Goal: Task Accomplishment & Management: Complete application form

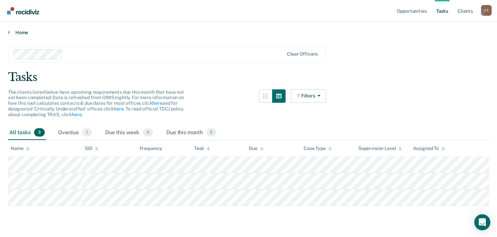
click at [17, 31] on link "Home" at bounding box center [248, 32] width 481 height 6
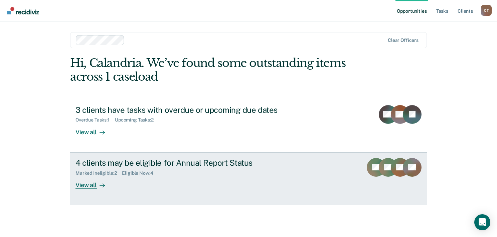
click at [96, 187] on div "View all" at bounding box center [94, 181] width 37 height 13
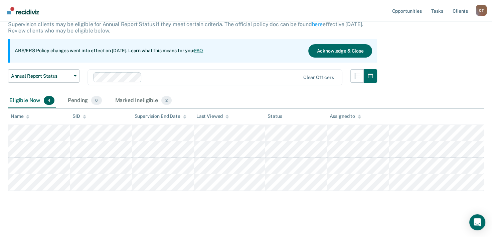
scroll to position [45, 0]
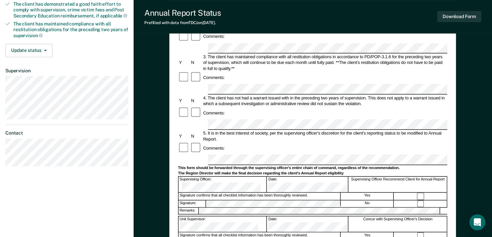
scroll to position [134, 0]
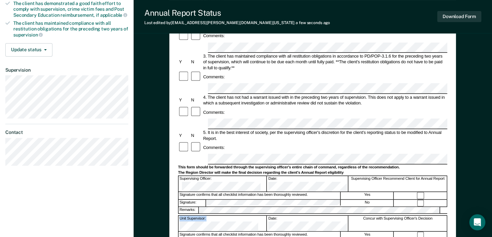
click at [247, 152] on form "Annual Reporting Checklist, Recommendation, and Determination Form Clients who …" at bounding box center [312, 153] width 269 height 445
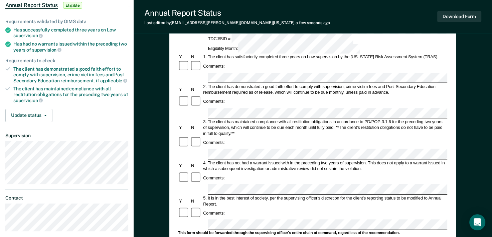
scroll to position [33, 0]
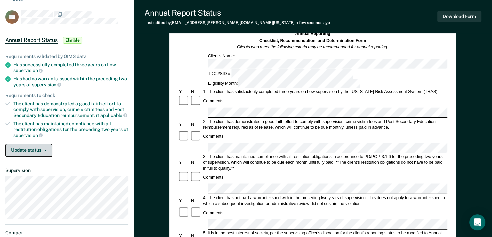
click at [44, 152] on button "Update status" at bounding box center [28, 149] width 47 height 13
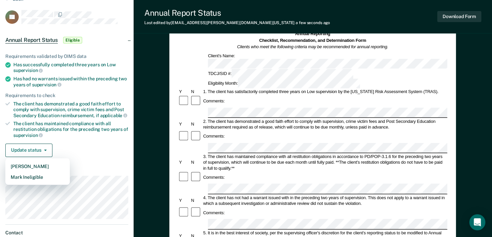
click at [59, 139] on div "Requirements validated by OIMS data Has successfully completed three years on L…" at bounding box center [67, 102] width 134 height 119
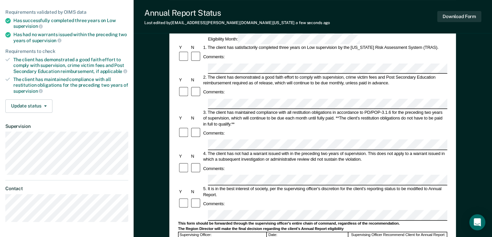
scroll to position [0, 0]
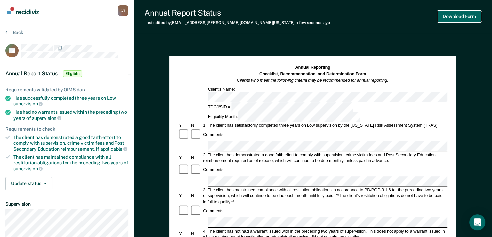
click at [451, 17] on button "Download Form" at bounding box center [459, 16] width 44 height 11
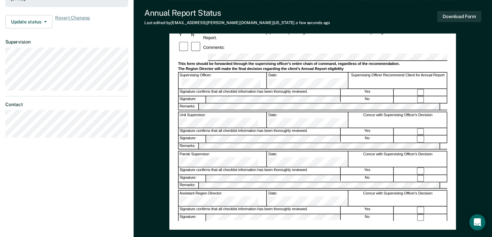
scroll to position [111, 0]
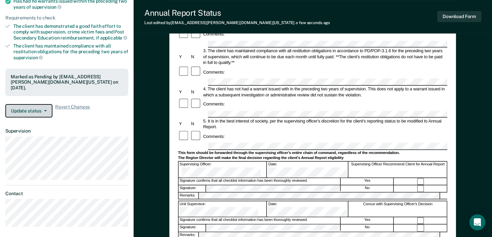
click at [42, 110] on span "button" at bounding box center [43, 110] width 5 height 1
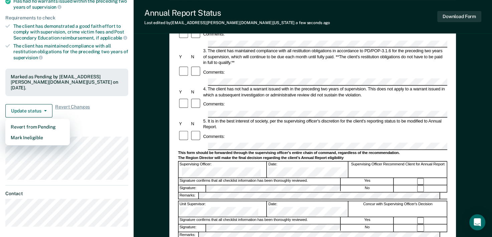
click at [114, 118] on div "Requirements validated by OIMS data Has successfully completed three years on L…" at bounding box center [67, 43] width 134 height 157
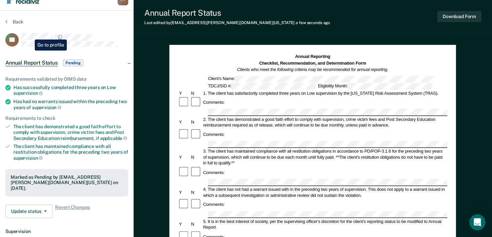
scroll to position [0, 0]
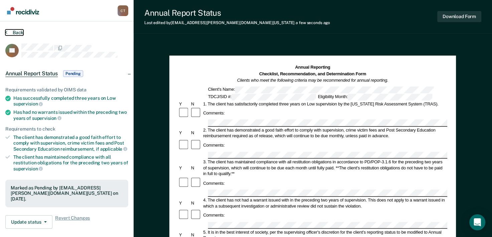
click at [16, 31] on button "Back" at bounding box center [14, 32] width 18 height 6
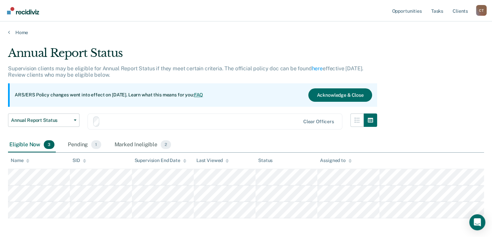
scroll to position [29, 0]
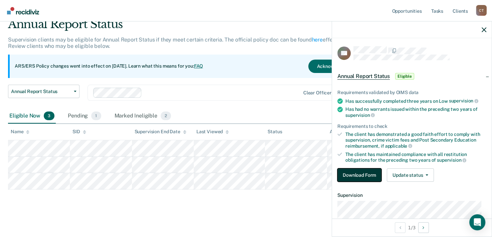
click at [367, 175] on button "Download Form" at bounding box center [359, 174] width 44 height 13
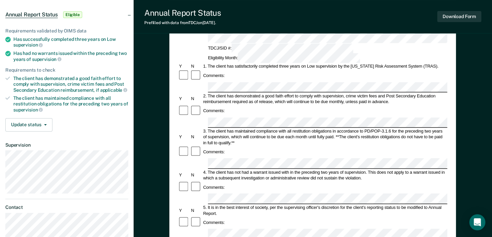
scroll to position [100, 0]
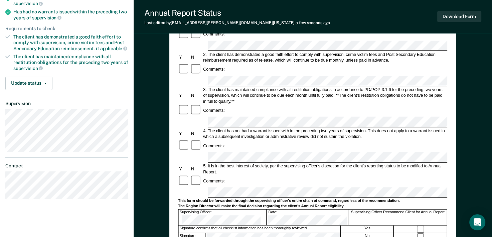
click at [465, 20] on button "Download Form" at bounding box center [459, 16] width 44 height 11
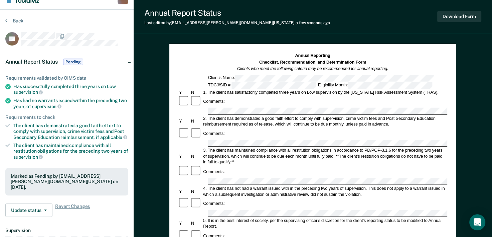
scroll to position [0, 0]
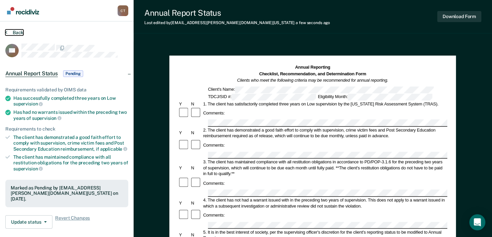
click at [13, 31] on button "Back" at bounding box center [14, 32] width 18 height 6
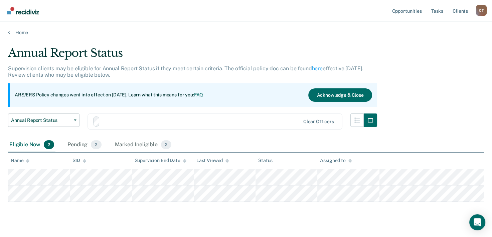
scroll to position [12, 0]
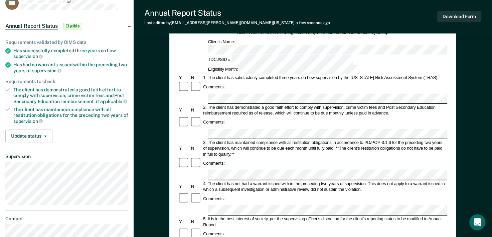
scroll to position [33, 0]
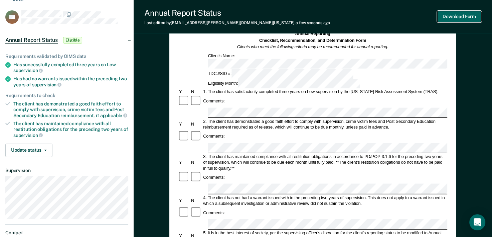
click at [464, 17] on button "Download Form" at bounding box center [459, 16] width 44 height 11
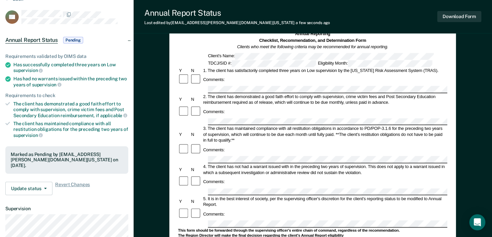
scroll to position [0, 0]
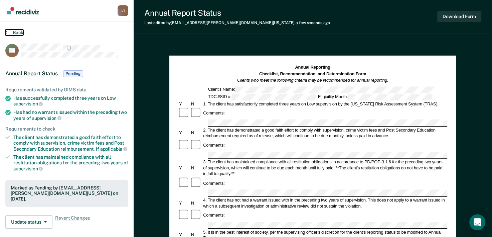
click at [13, 32] on button "Back" at bounding box center [14, 32] width 18 height 6
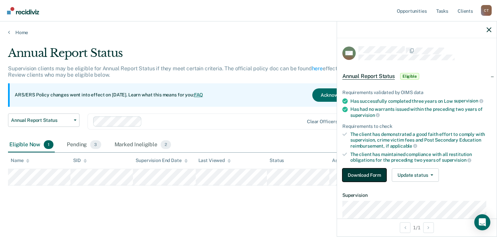
click at [361, 173] on button "Download Form" at bounding box center [364, 174] width 44 height 13
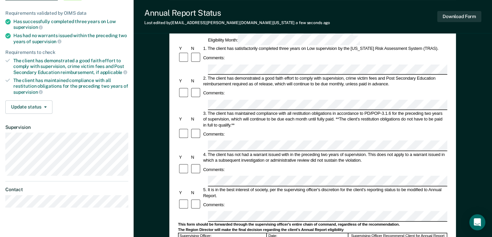
scroll to position [100, 0]
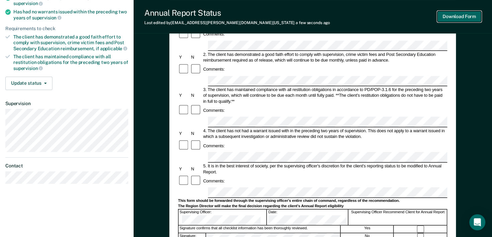
click at [464, 18] on button "Download Form" at bounding box center [459, 16] width 44 height 11
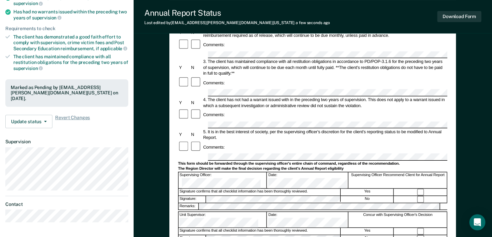
scroll to position [0, 0]
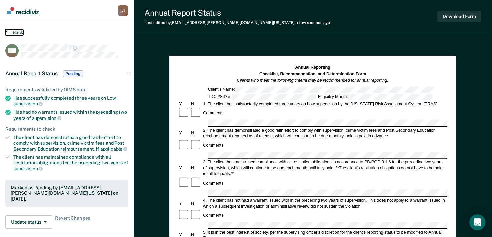
click at [16, 32] on button "Back" at bounding box center [14, 32] width 18 height 6
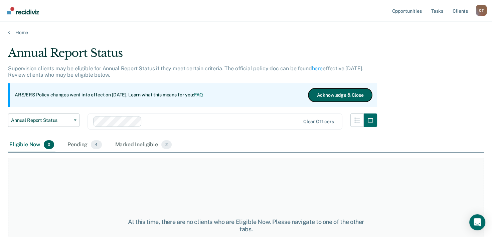
click at [322, 91] on button "Acknowledge & Close" at bounding box center [339, 94] width 63 height 13
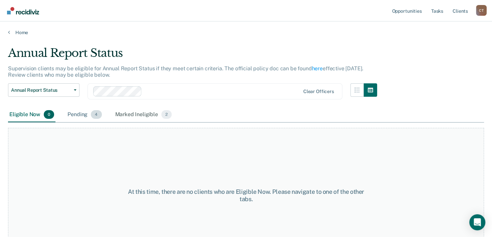
click at [76, 116] on div "Pending 4" at bounding box center [84, 114] width 37 height 15
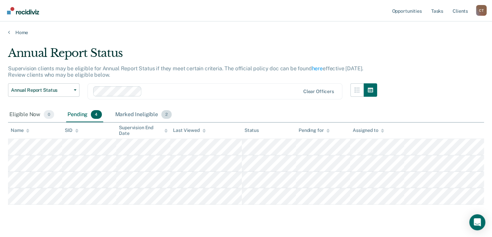
click at [154, 112] on div "Marked Ineligible 2" at bounding box center [143, 114] width 59 height 15
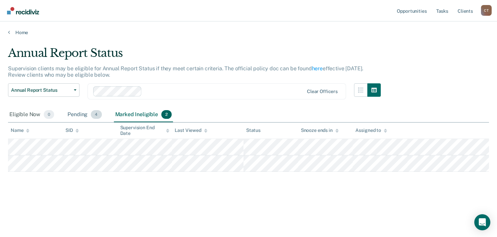
click at [68, 113] on div "Pending 4" at bounding box center [84, 114] width 37 height 15
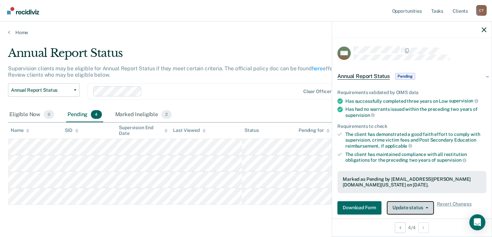
click at [418, 208] on button "Update status" at bounding box center [410, 207] width 47 height 13
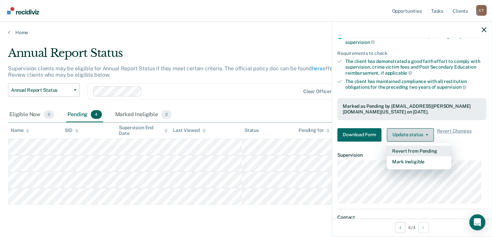
scroll to position [76, 0]
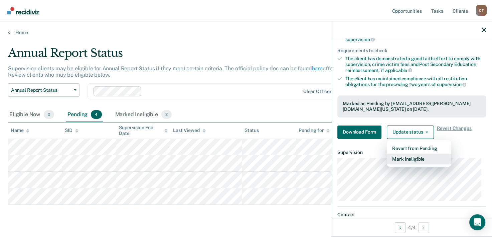
click at [408, 160] on button "Mark Ineligible" at bounding box center [419, 158] width 64 height 11
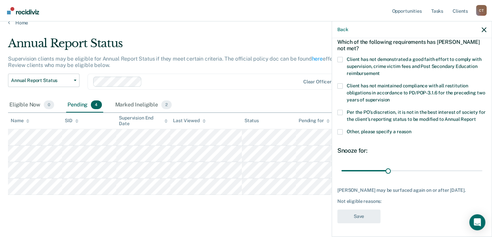
scroll to position [15, 0]
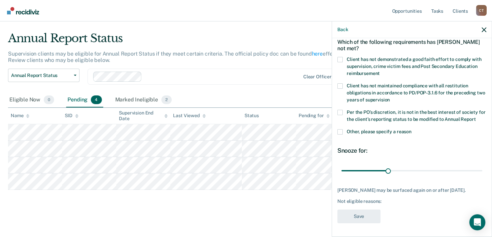
click at [267, 203] on div "Annual Report Status Supervision clients may be eligible for Annual Report Stat…" at bounding box center [246, 119] width 476 height 177
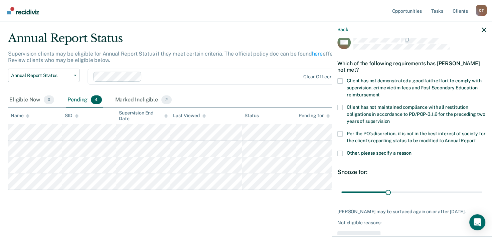
scroll to position [0, 0]
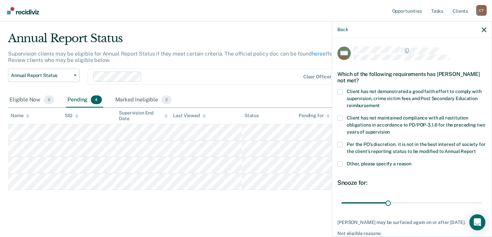
click at [339, 90] on span at bounding box center [339, 91] width 5 height 5
click at [380, 103] on input "Client has not demonstrated a good faith effort to comply with supervision, cri…" at bounding box center [380, 103] width 0 height 0
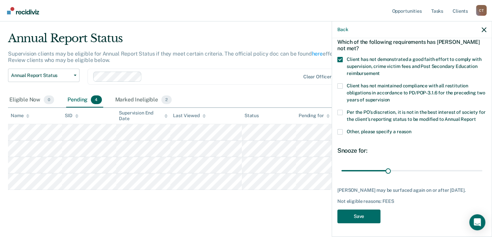
scroll to position [44, 0]
click at [369, 215] on button "Save" at bounding box center [358, 216] width 43 height 14
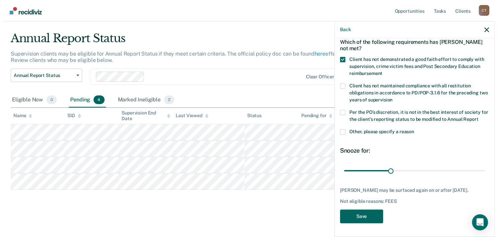
scroll to position [0, 0]
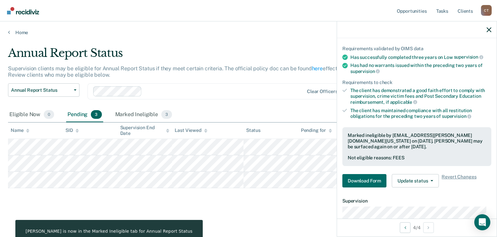
click at [493, 25] on div at bounding box center [417, 29] width 160 height 17
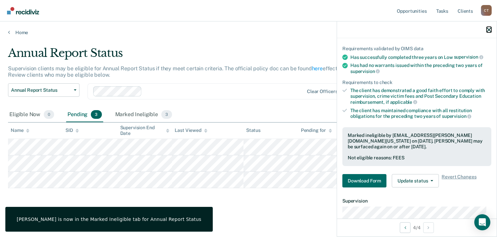
drag, startPoint x: 490, startPoint y: 28, endPoint x: 482, endPoint y: 32, distance: 8.7
click at [490, 28] on icon "button" at bounding box center [489, 29] width 5 height 5
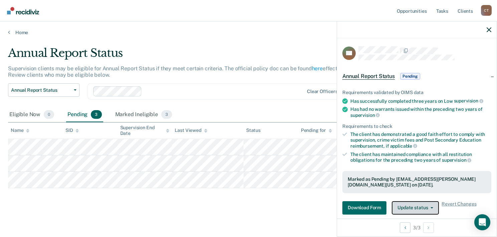
click at [430, 207] on span "button" at bounding box center [430, 207] width 5 height 1
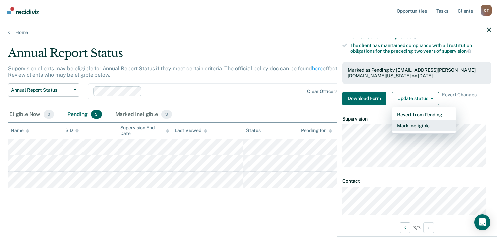
click at [420, 120] on button "Mark Ineligible" at bounding box center [424, 125] width 64 height 11
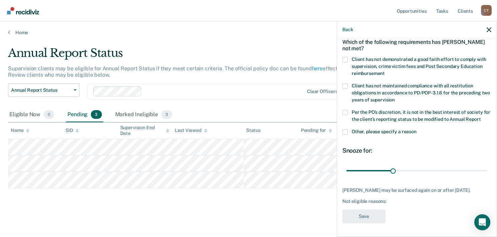
scroll to position [44, 0]
click at [344, 57] on span at bounding box center [344, 59] width 5 height 5
click at [385, 71] on input "Client has not demonstrated a good faith effort to comply with supervision, cri…" at bounding box center [385, 71] width 0 height 0
click at [367, 216] on button "Save" at bounding box center [363, 216] width 43 height 14
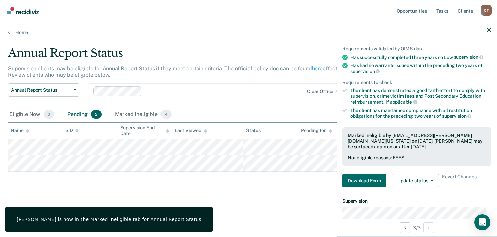
click at [235, 204] on div "Annual Report Status Supervision clients may be eligible for Annual Report Stat…" at bounding box center [248, 127] width 481 height 162
click at [486, 28] on div at bounding box center [417, 29] width 160 height 17
click at [488, 28] on icon "button" at bounding box center [489, 29] width 5 height 5
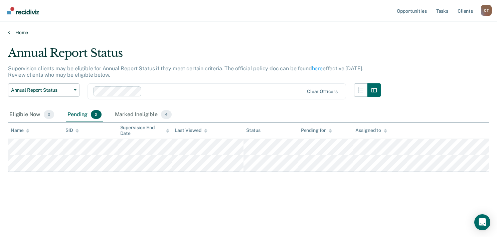
click at [17, 31] on link "Home" at bounding box center [248, 32] width 481 height 6
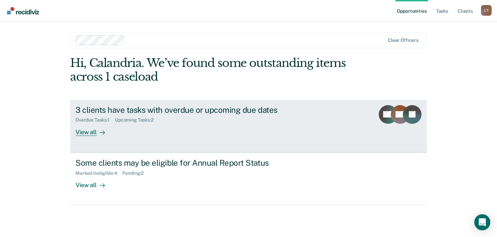
click at [90, 135] on div "View all" at bounding box center [94, 129] width 37 height 13
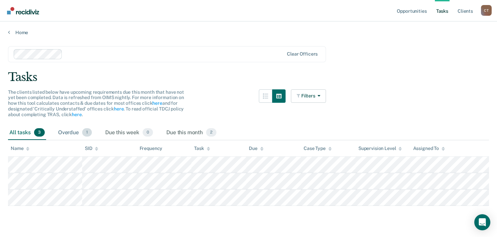
click at [78, 131] on div "Overdue 1" at bounding box center [75, 132] width 36 height 15
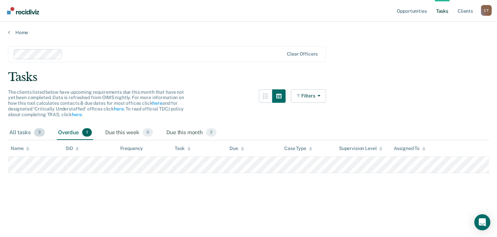
click at [22, 131] on div "All tasks 3" at bounding box center [27, 132] width 38 height 15
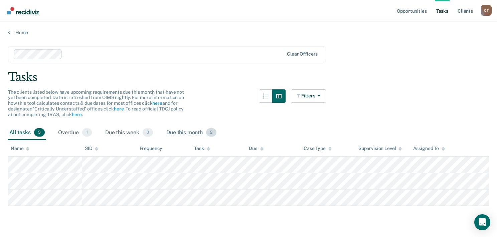
click at [187, 135] on div "Due this month 2" at bounding box center [191, 132] width 53 height 15
